Goal: Task Accomplishment & Management: Manage account settings

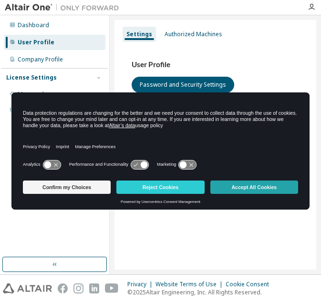
click at [254, 182] on button "Accept All Cookies" at bounding box center [254, 187] width 88 height 13
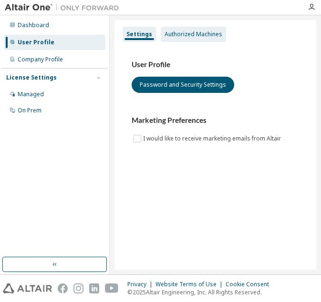
click at [210, 29] on div "Authorized Machines" at bounding box center [193, 34] width 65 height 15
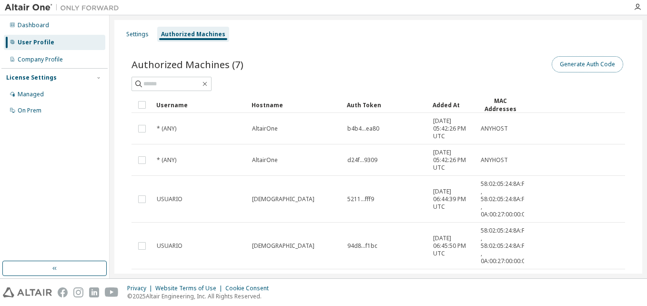
click at [320, 65] on button "Generate Auth Code" at bounding box center [588, 64] width 72 height 16
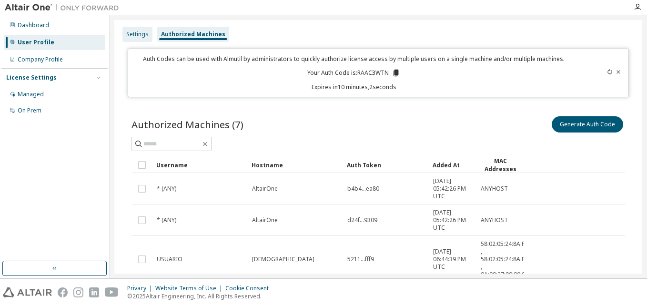
click at [132, 37] on div "Settings" at bounding box center [137, 35] width 22 height 8
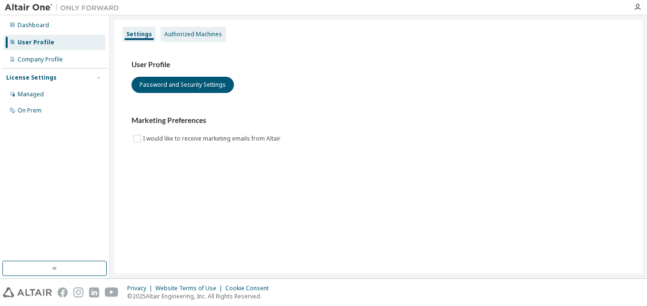
click at [168, 36] on div "Authorized Machines" at bounding box center [193, 35] width 58 height 8
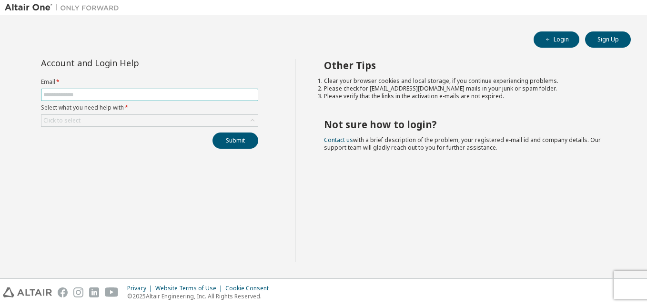
click at [206, 90] on span at bounding box center [149, 95] width 217 height 12
click at [206, 94] on input "text" at bounding box center [149, 95] width 213 height 8
type input "**********"
click at [102, 124] on div "Click to select" at bounding box center [149, 120] width 216 height 11
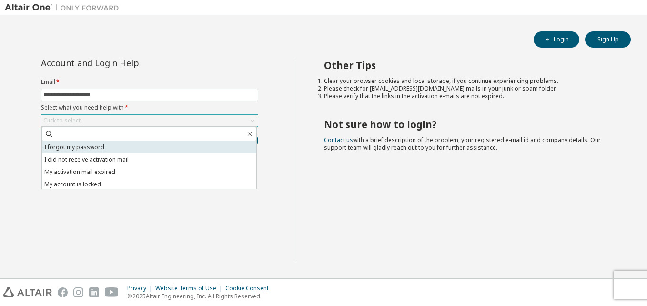
click at [89, 150] on li "I forgot my password" at bounding box center [149, 147] width 215 height 12
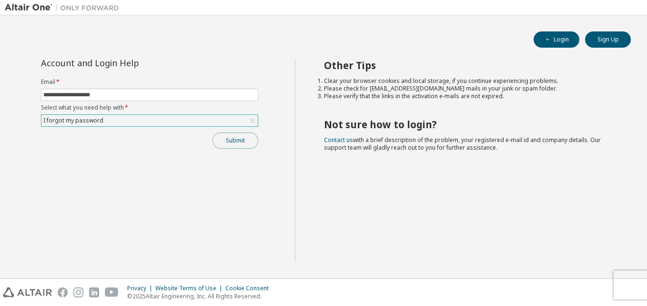
click at [228, 144] on button "Submit" at bounding box center [236, 141] width 46 height 16
